Goal: Information Seeking & Learning: Learn about a topic

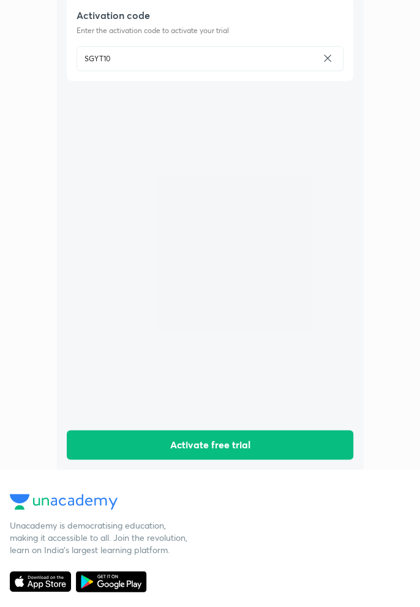
scroll to position [142, 0]
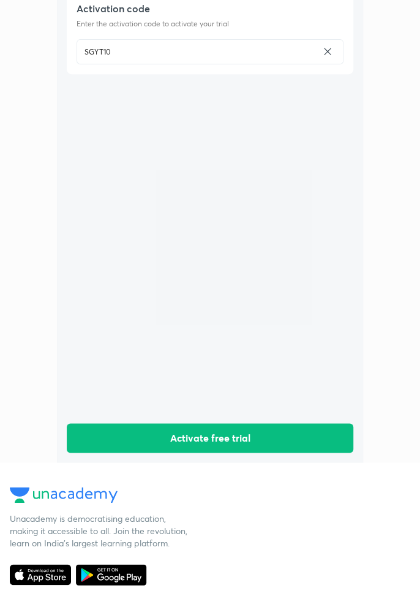
click at [291, 453] on button "Activate free trial" at bounding box center [210, 437] width 287 height 29
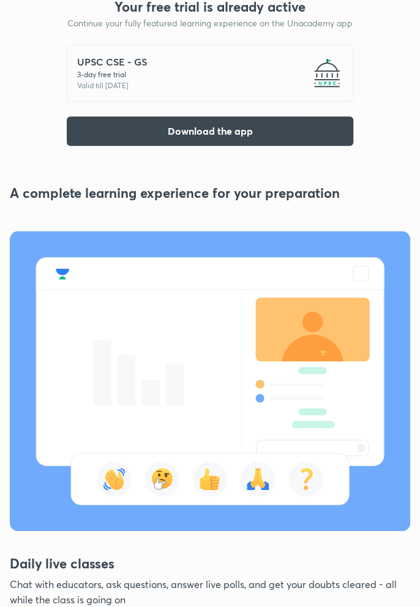
scroll to position [0, 0]
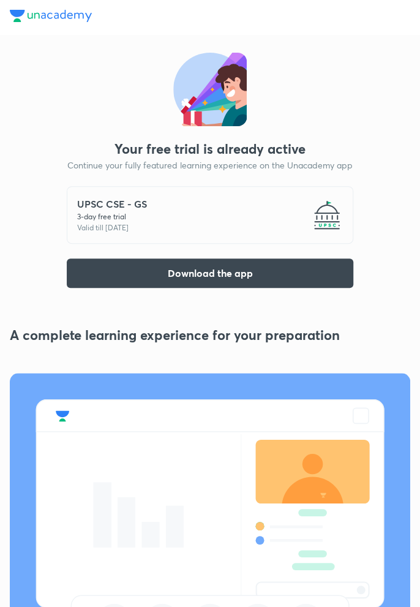
click at [287, 271] on button "Download the app" at bounding box center [210, 273] width 287 height 29
click at [256, 268] on button "Download the app" at bounding box center [210, 273] width 287 height 29
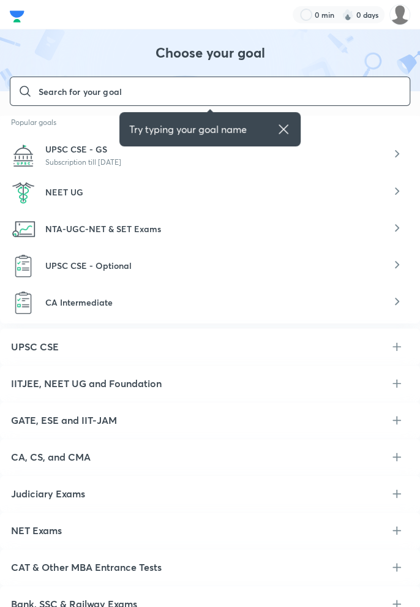
click at [66, 153] on span "UPSC CSE - GS" at bounding box center [76, 149] width 62 height 12
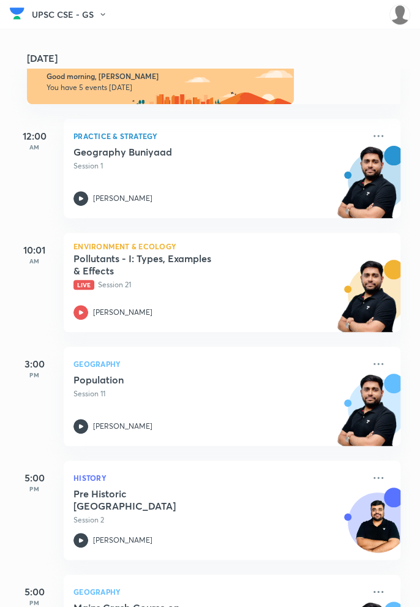
scroll to position [58, 0]
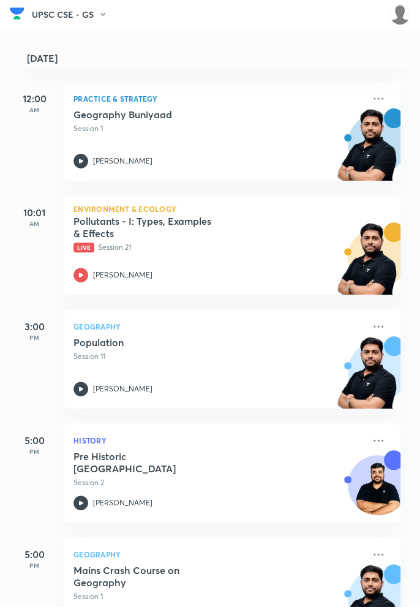
click at [401, 23] on img at bounding box center [400, 14] width 21 height 21
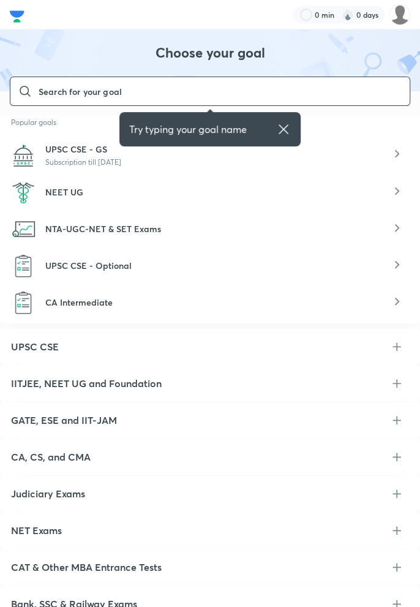
click at [385, 159] on div "UPSC CSE - GS Subscription till 5 Oct 2025" at bounding box center [210, 155] width 398 height 35
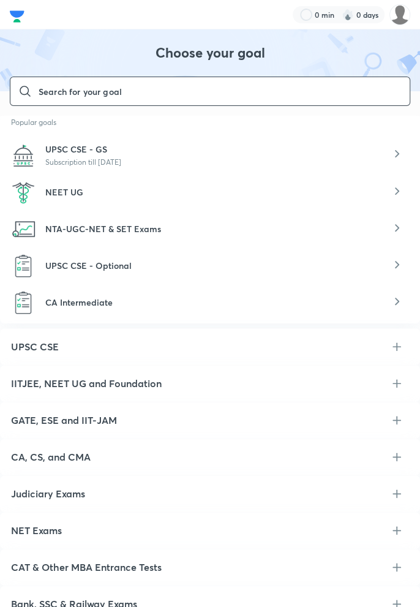
click at [256, 201] on div "NEET UG" at bounding box center [210, 192] width 398 height 34
click at [368, 189] on div "NEET UG" at bounding box center [210, 192] width 398 height 34
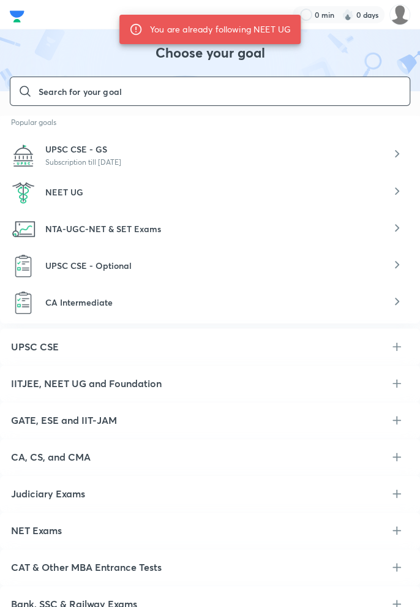
click at [337, 149] on div "UPSC CSE - GS Subscription till 5 Oct 2025" at bounding box center [210, 155] width 398 height 35
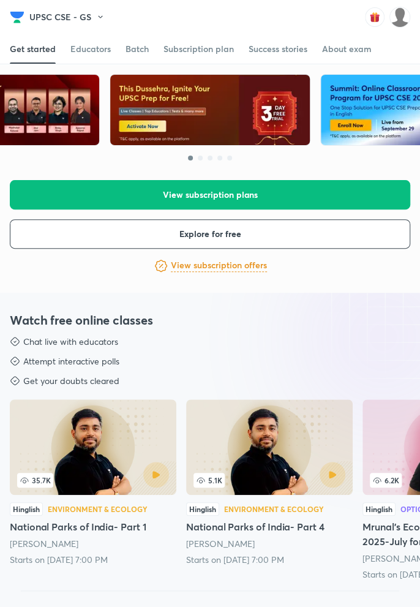
scroll to position [430, 0]
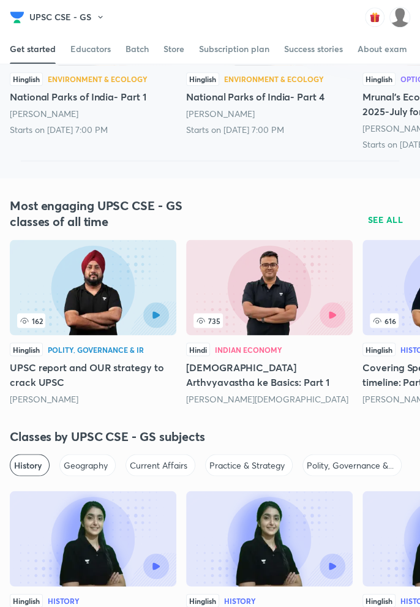
scroll to position [219, 0]
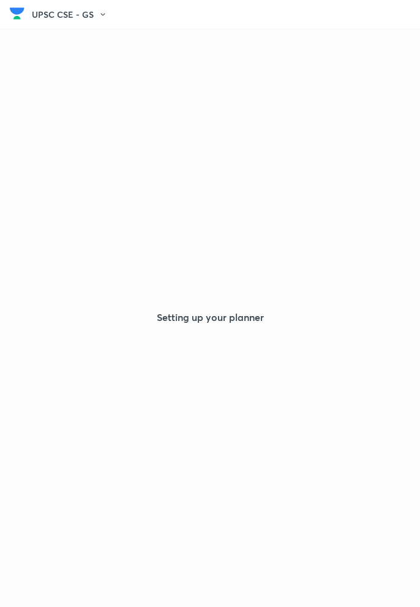
scroll to position [39, 0]
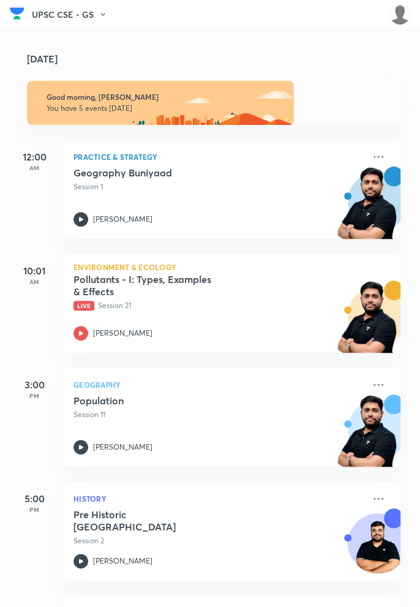
scroll to position [58, 0]
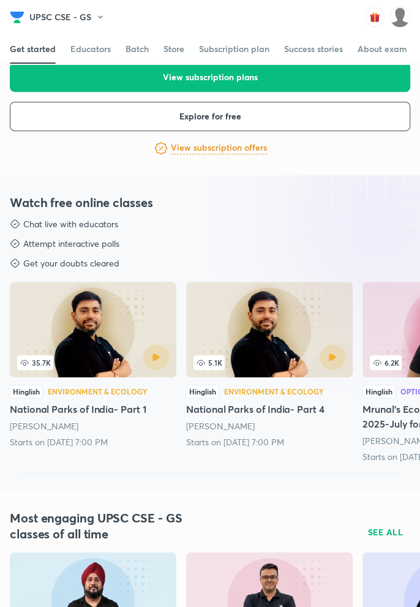
scroll to position [168, 0]
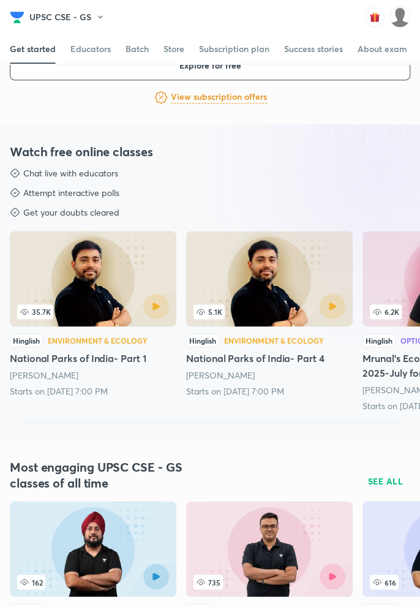
click at [306, 308] on div at bounding box center [308, 306] width 76 height 26
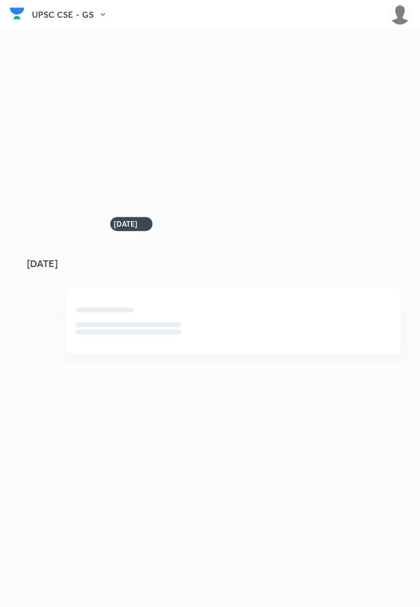
scroll to position [0, 0]
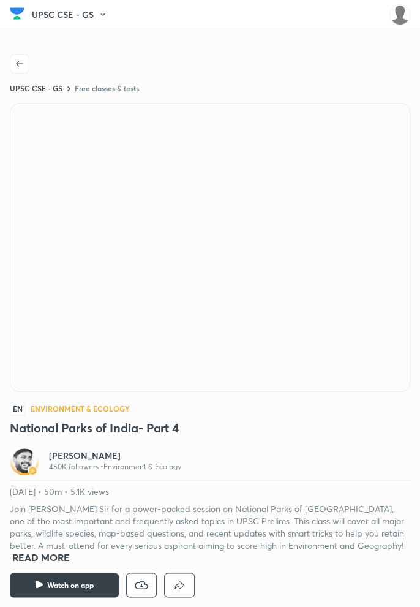
click at [86, 582] on span "Watch on app" at bounding box center [70, 585] width 47 height 10
